Goal: Transaction & Acquisition: Obtain resource

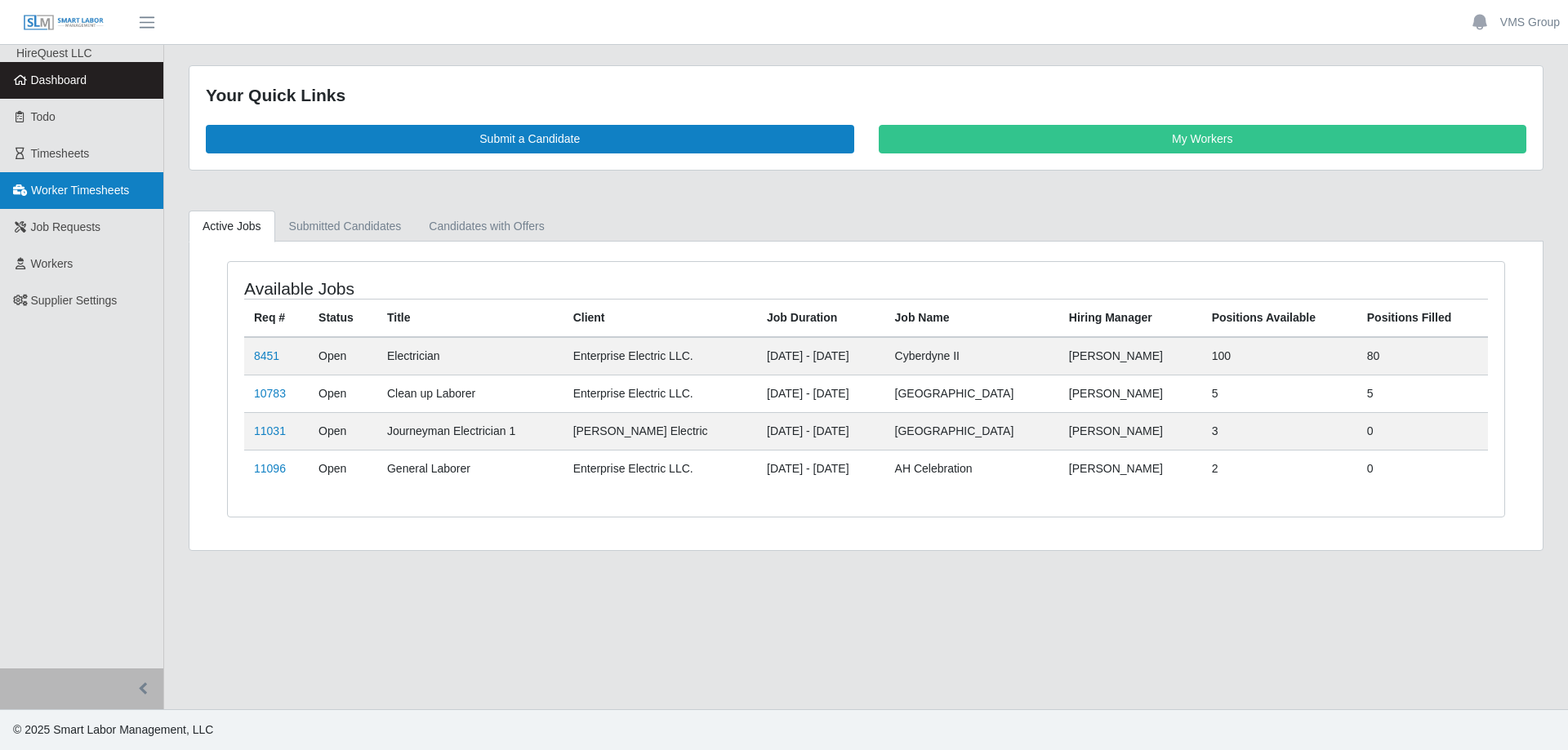
click at [63, 195] on span "Worker Timesheets" at bounding box center [80, 190] width 98 height 13
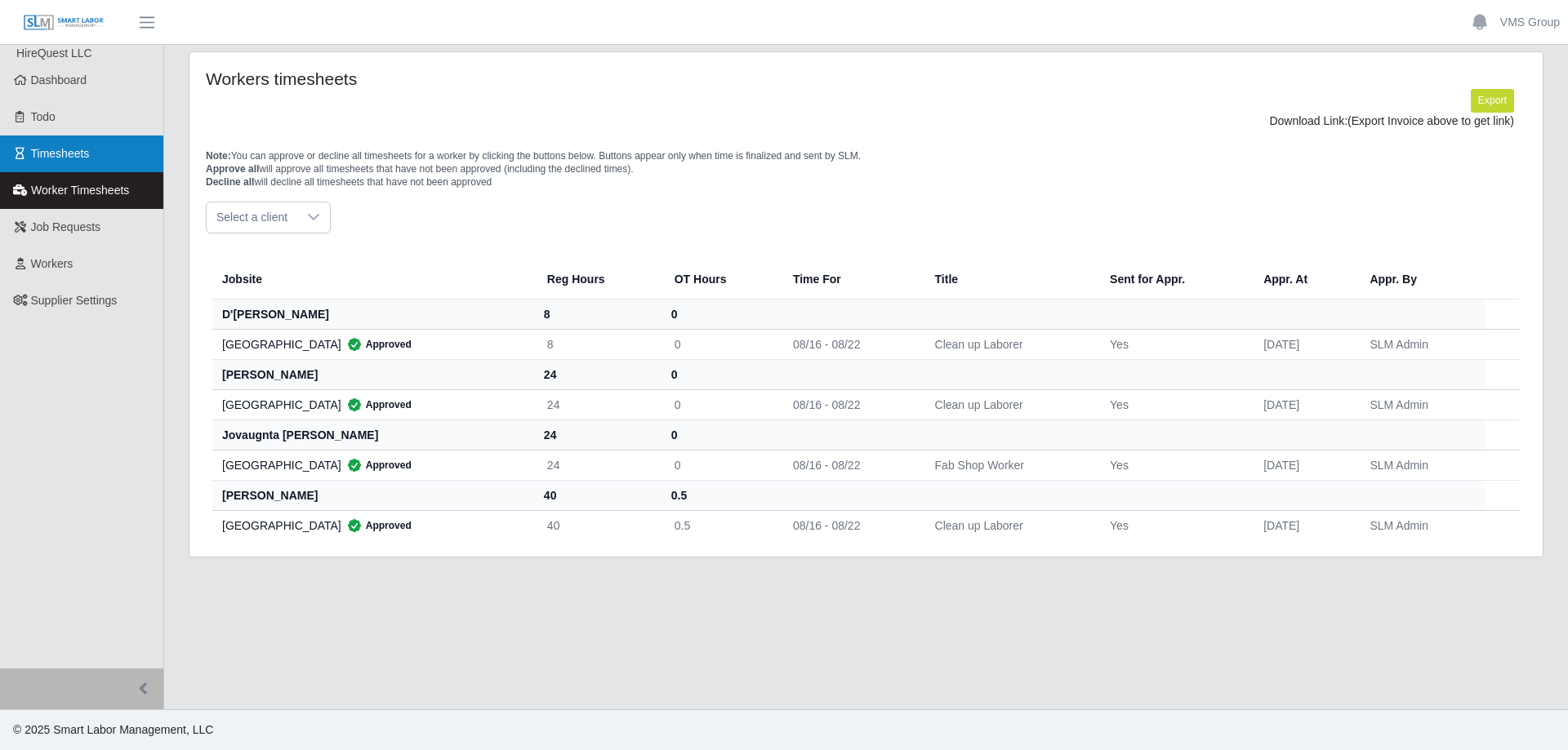
click at [86, 147] on span "Timesheets" at bounding box center [61, 153] width 59 height 13
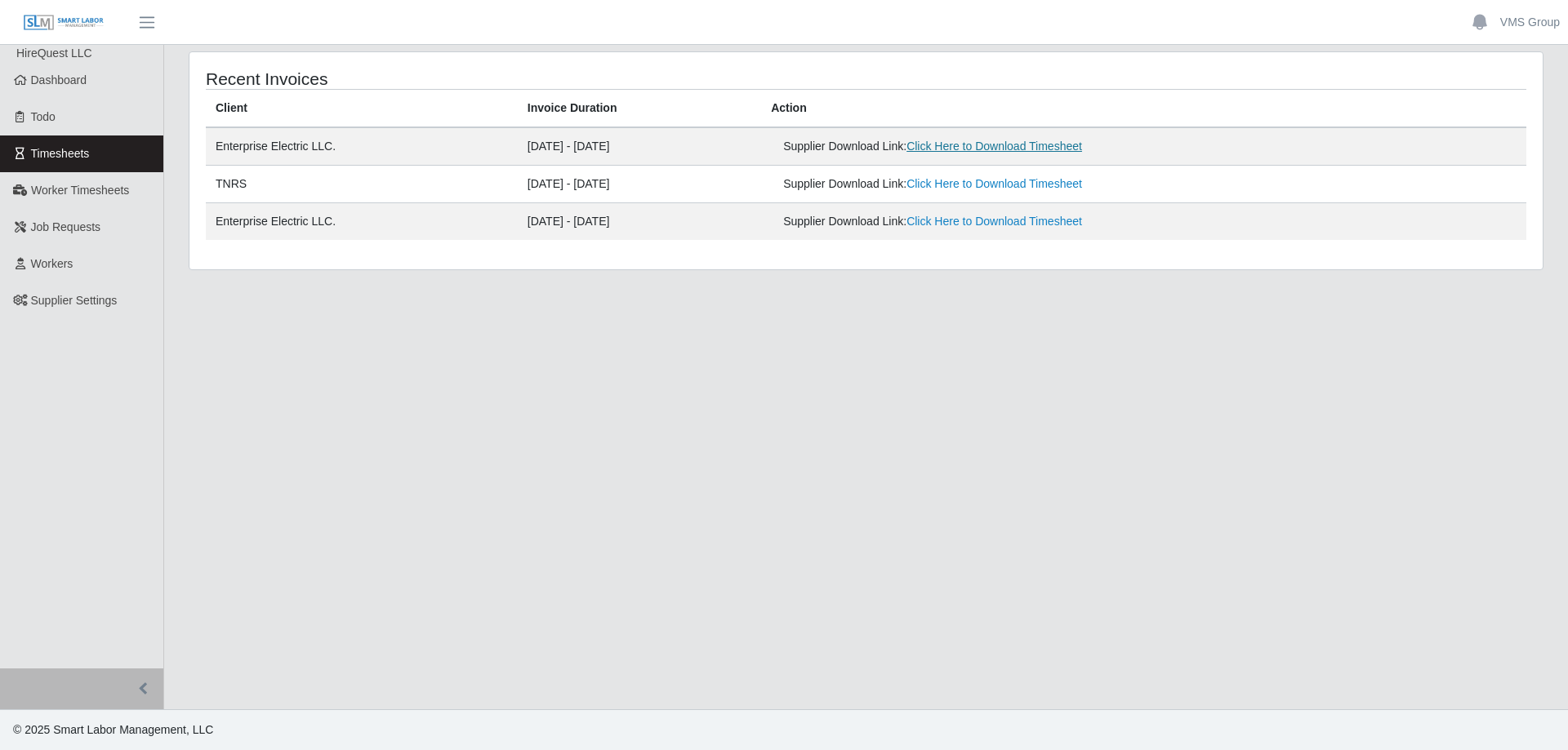
click at [1027, 151] on link "Click Here to Download Timesheet" at bounding box center [994, 146] width 175 height 13
click at [973, 189] on link "Click Here to Download Timesheet" at bounding box center [994, 183] width 175 height 13
click at [971, 187] on link "Click Here to Download Timesheet" at bounding box center [994, 183] width 175 height 13
click at [59, 190] on span "Worker Timesheets" at bounding box center [80, 190] width 98 height 13
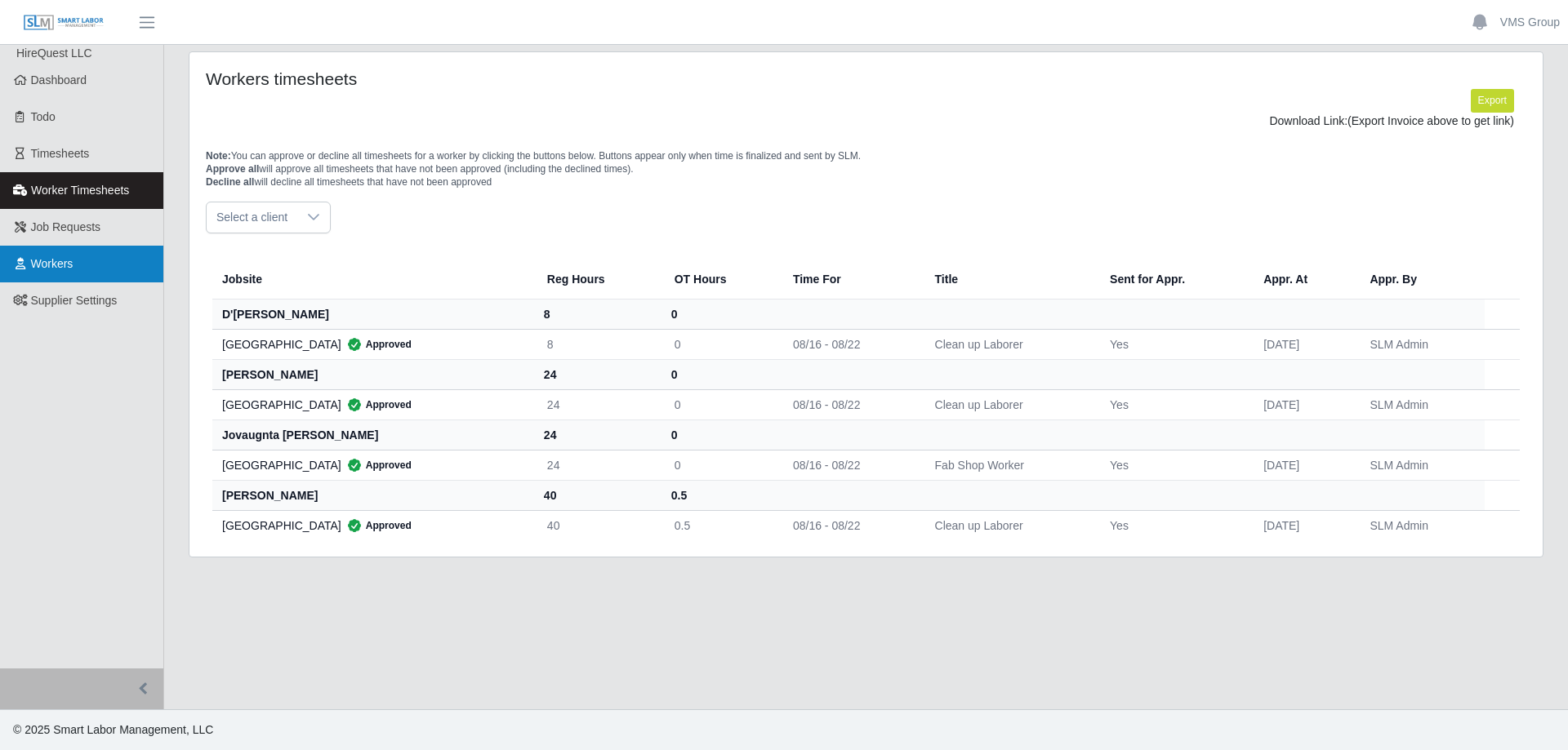
click at [73, 264] on span "Workers" at bounding box center [53, 264] width 42 height 13
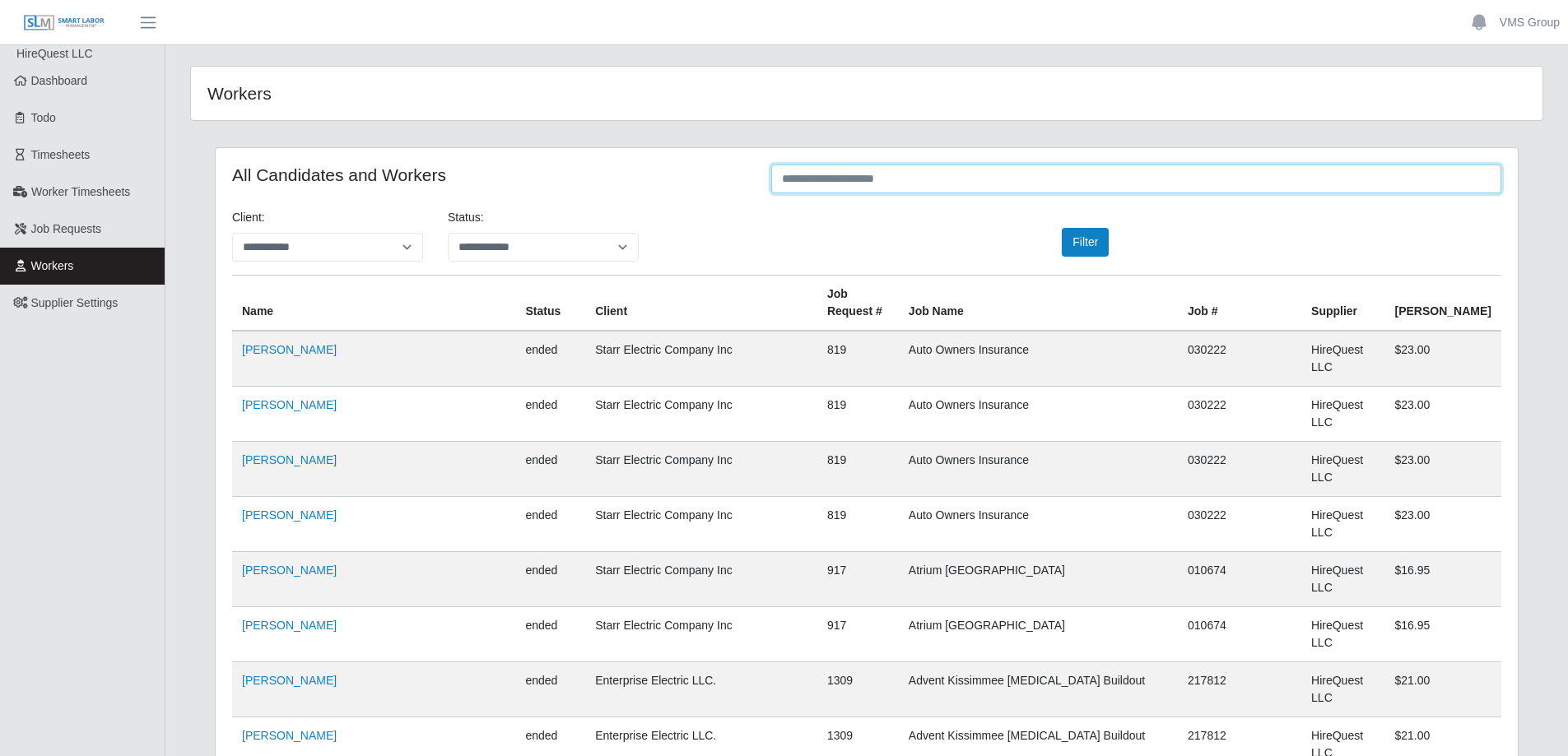
click at [998, 186] on input "text" at bounding box center [1136, 178] width 730 height 29
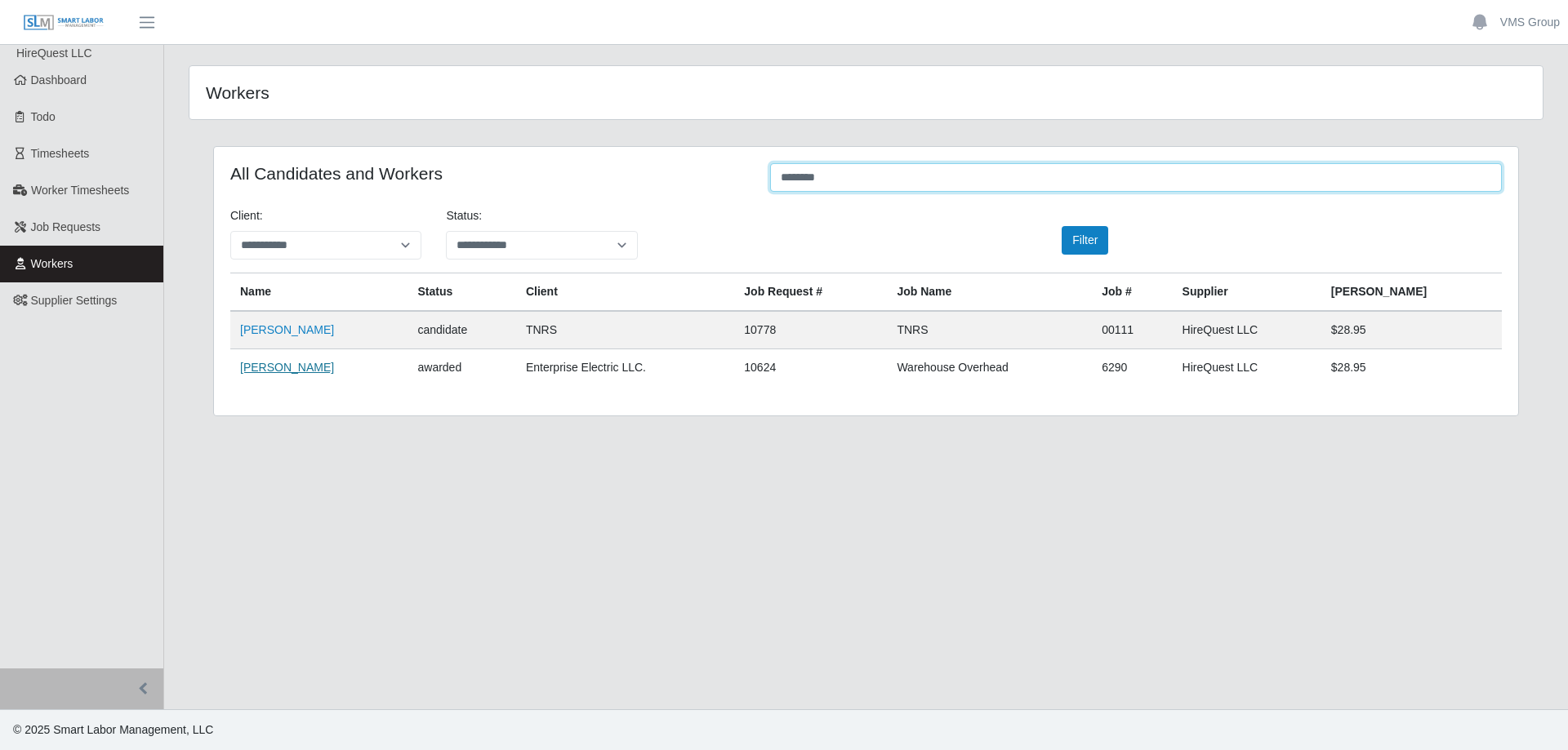
type input "********"
click at [263, 369] on link "James Kneeland" at bounding box center [287, 368] width 94 height 13
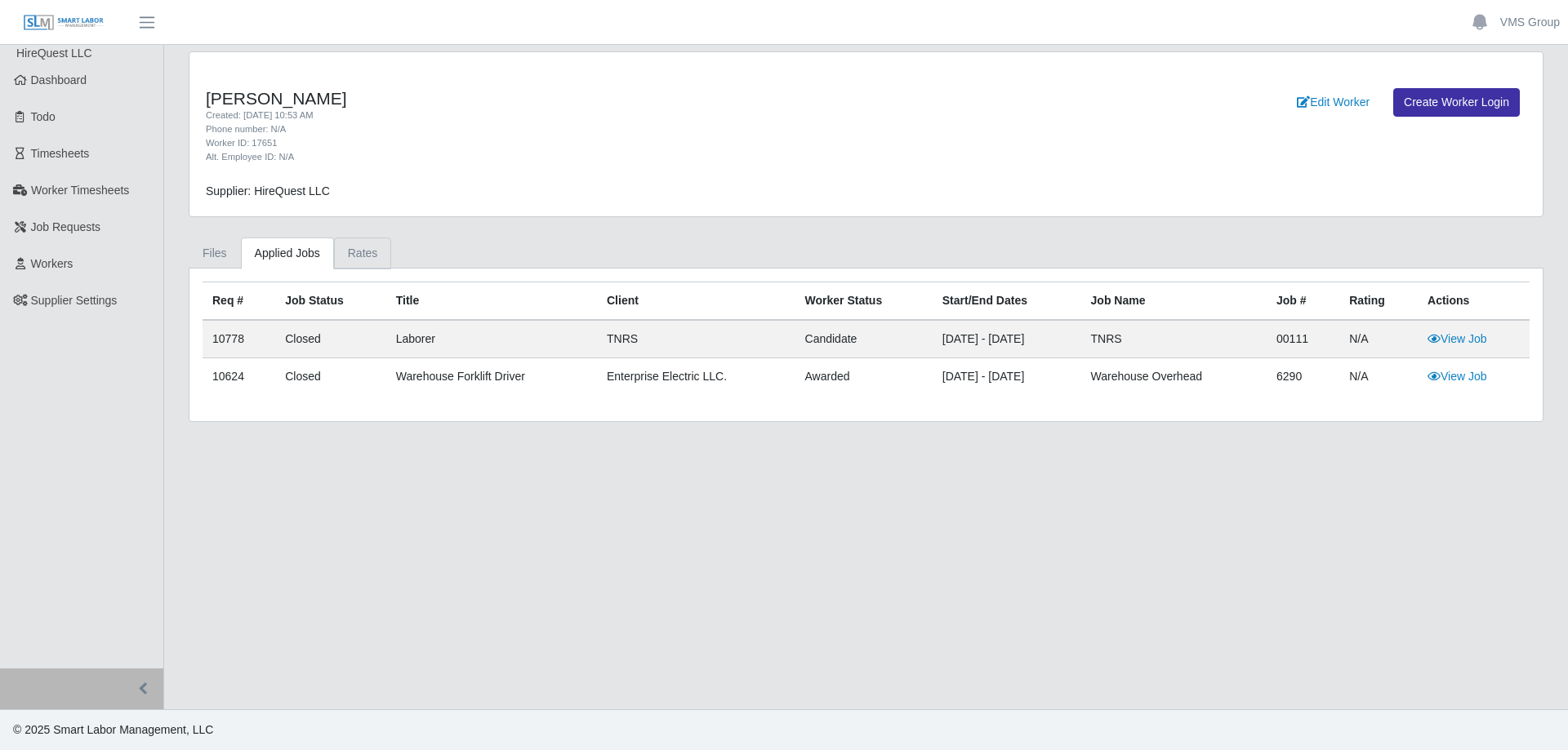
click at [370, 252] on link "Rates" at bounding box center [362, 253] width 58 height 32
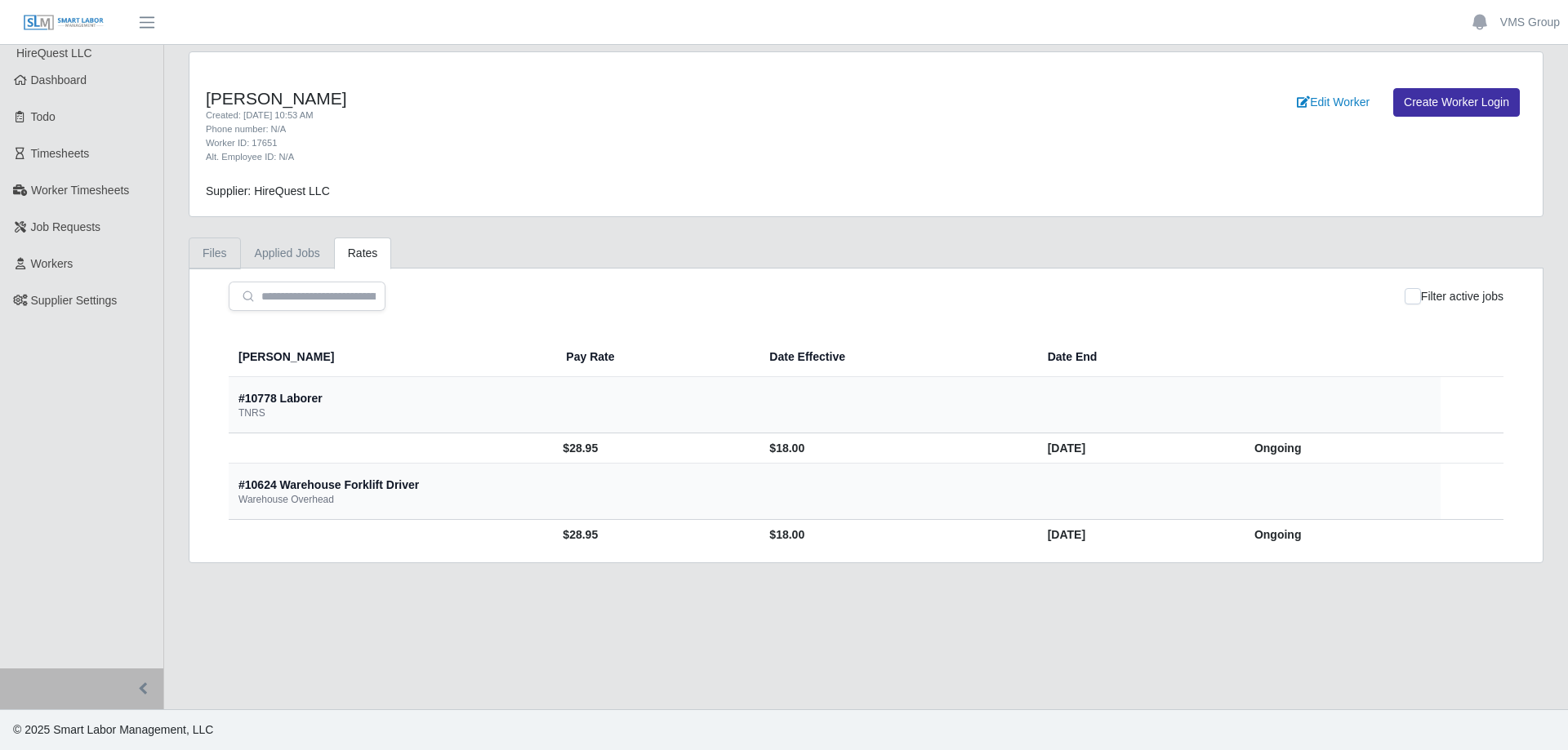
click at [221, 254] on link "Files" at bounding box center [215, 253] width 53 height 32
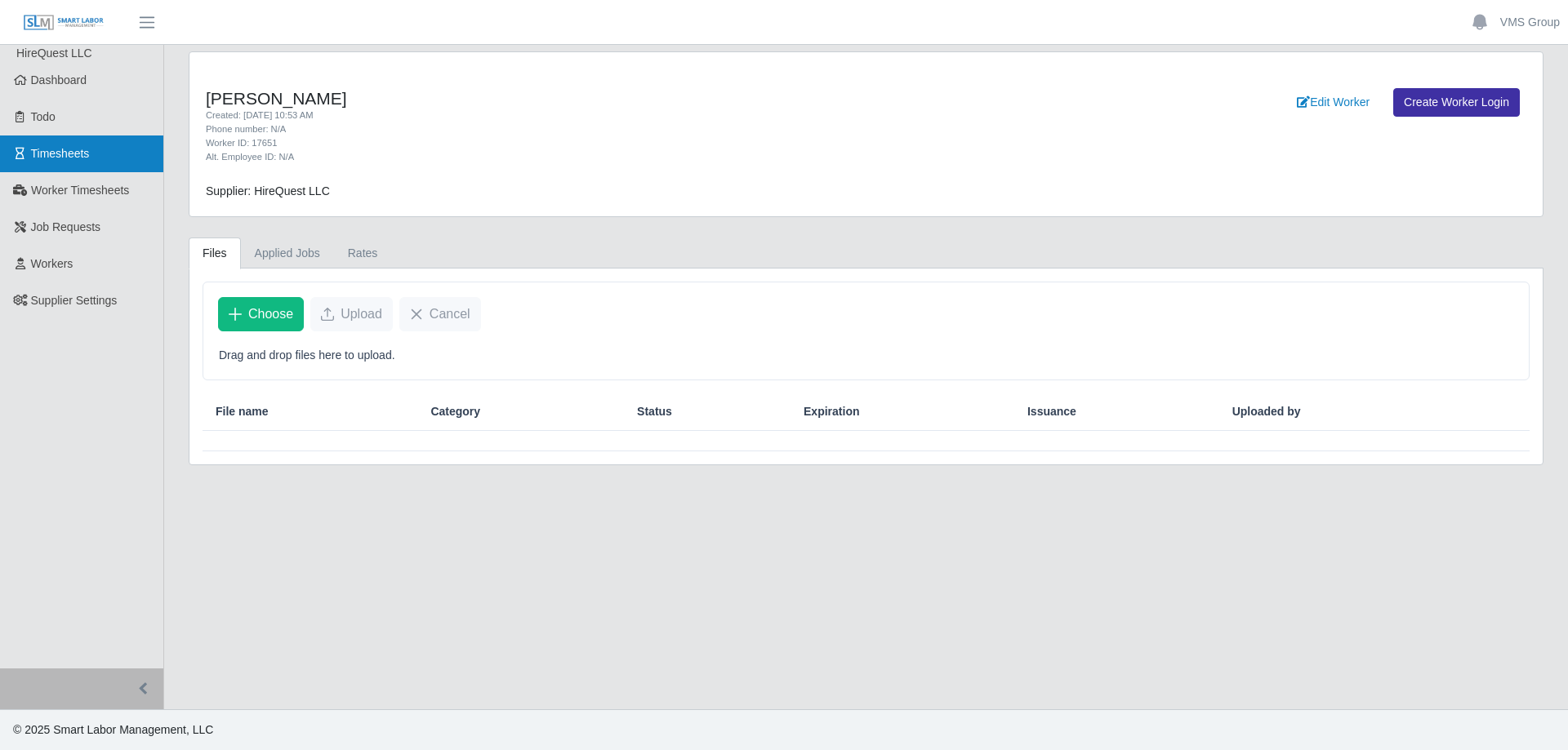
click at [61, 156] on span "Timesheets" at bounding box center [61, 153] width 59 height 13
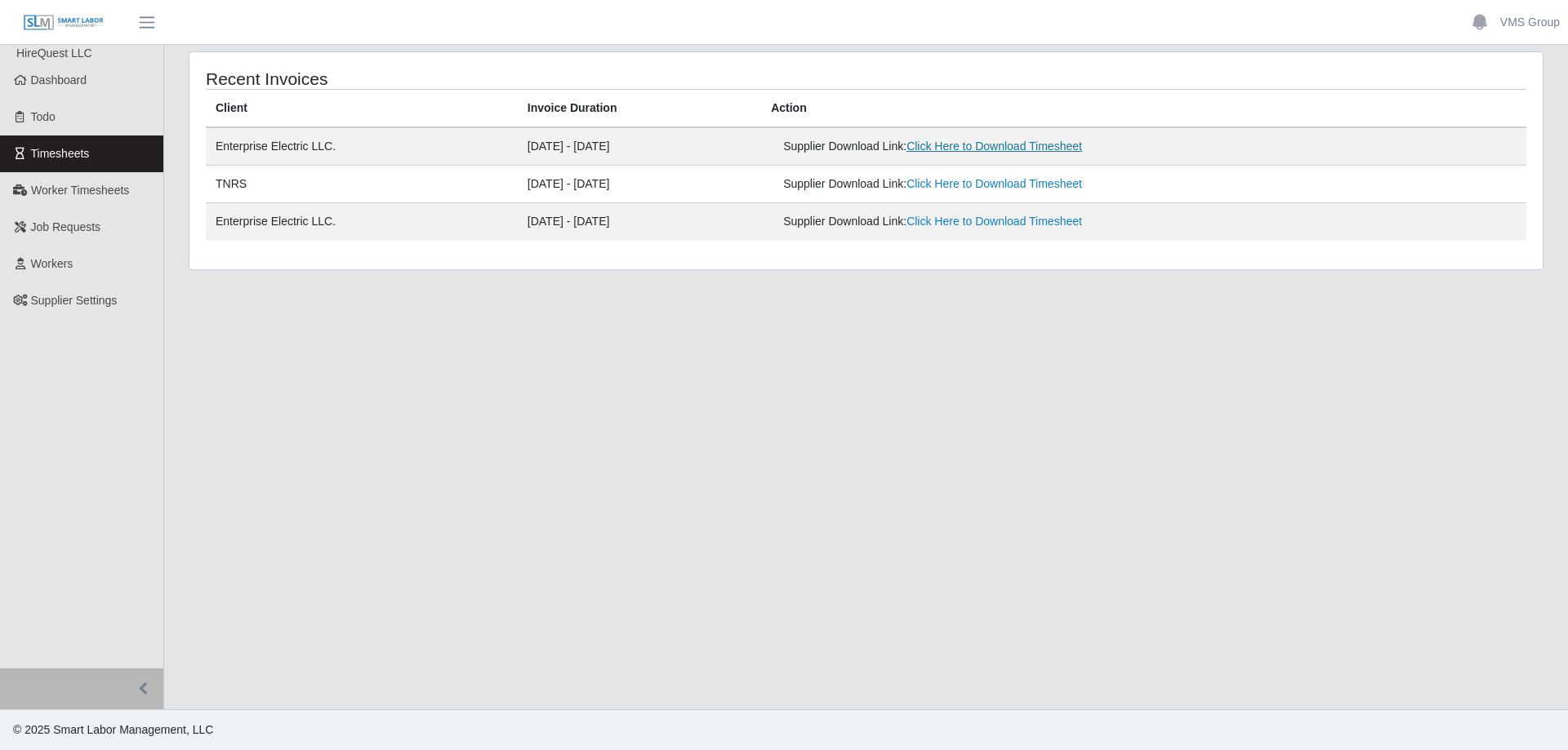
click at [992, 151] on link "Click Here to Download Timesheet" at bounding box center [994, 146] width 175 height 13
click at [942, 408] on main "Recent Invoices Client Invoice Duration Action Enterprise Electric LLC. 08/16/2…" at bounding box center [866, 377] width 1404 height 664
